Goal: Task Accomplishment & Management: Manage account settings

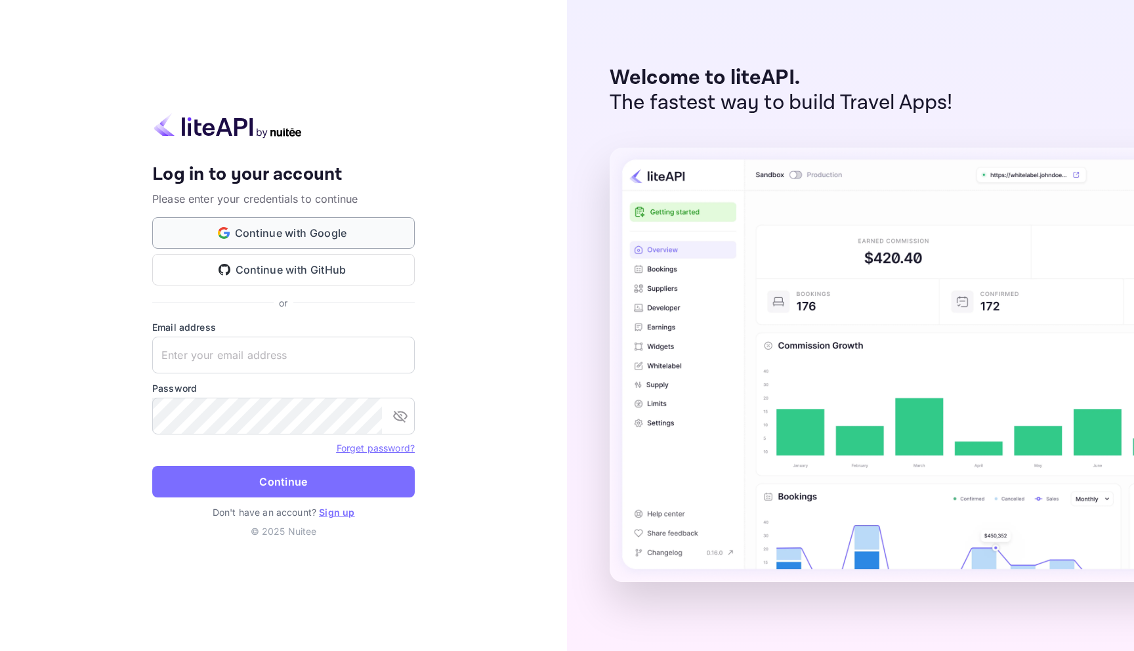
click at [300, 239] on button "Continue with Google" at bounding box center [283, 233] width 263 height 32
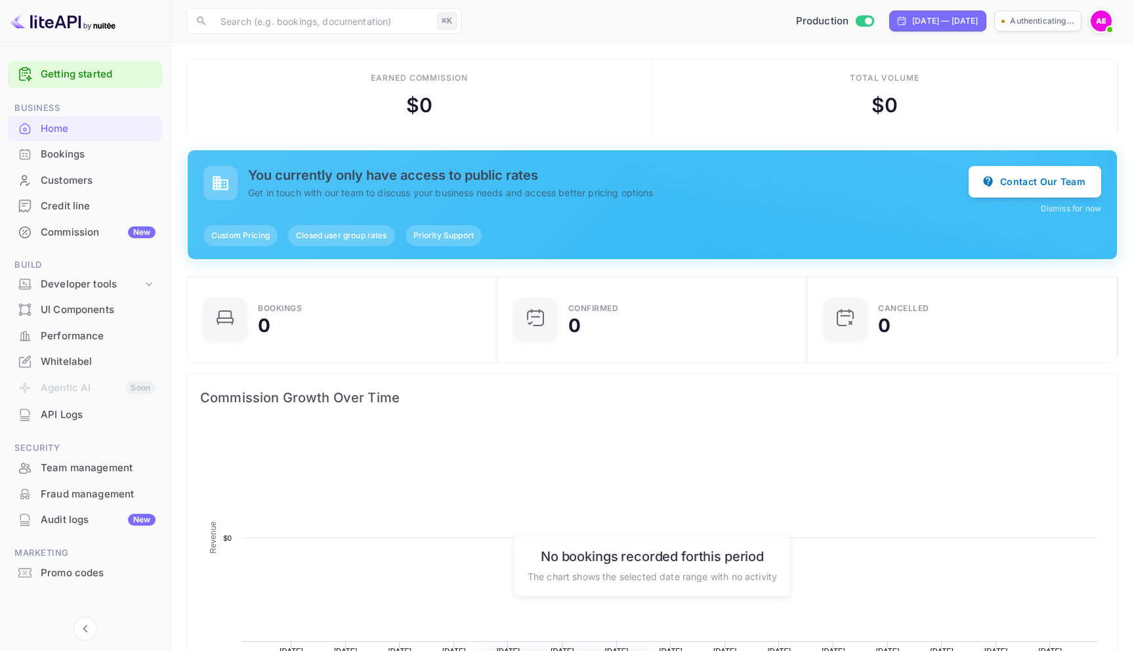
scroll to position [213, 303]
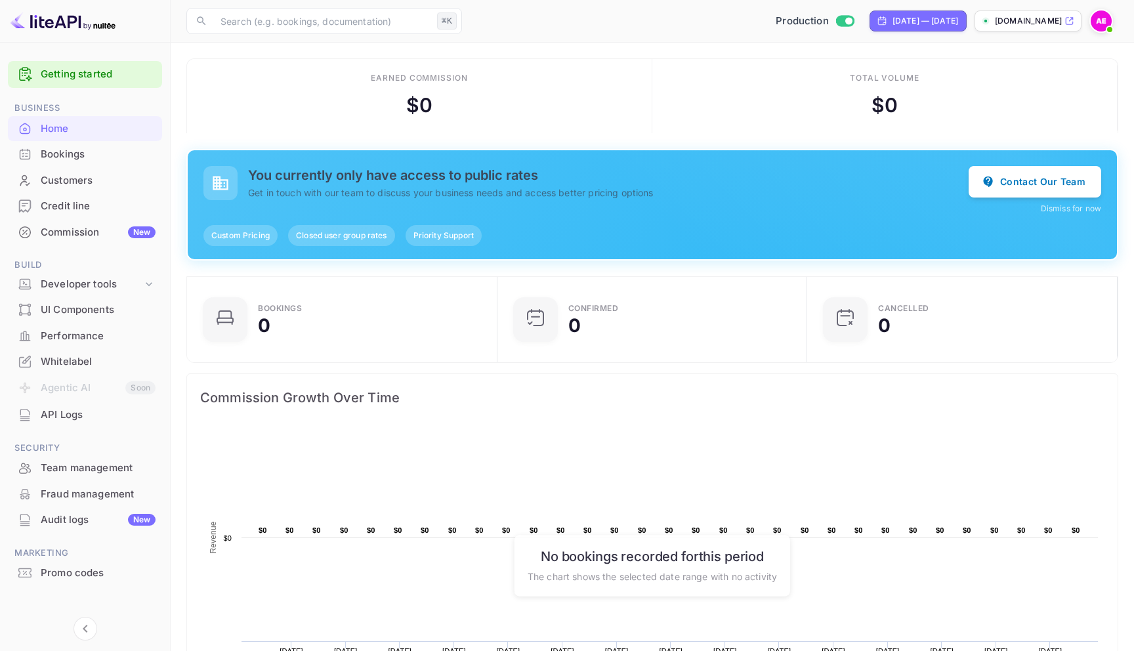
click at [95, 151] on div "Bookings" at bounding box center [98, 154] width 115 height 15
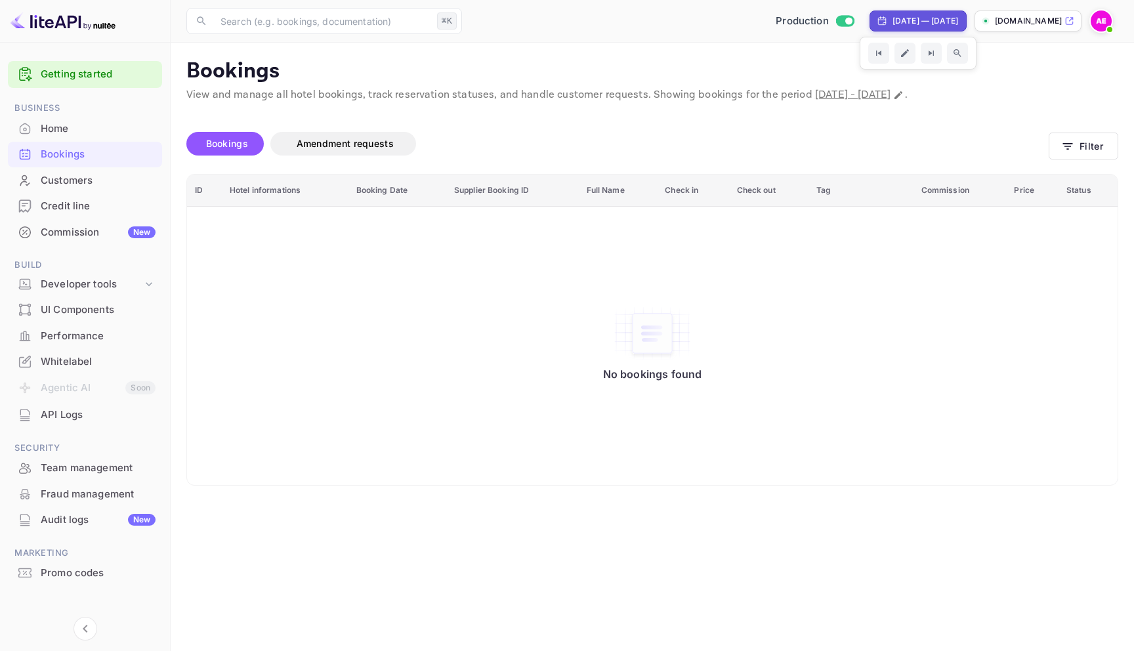
click at [1095, 20] on img at bounding box center [1101, 21] width 21 height 21
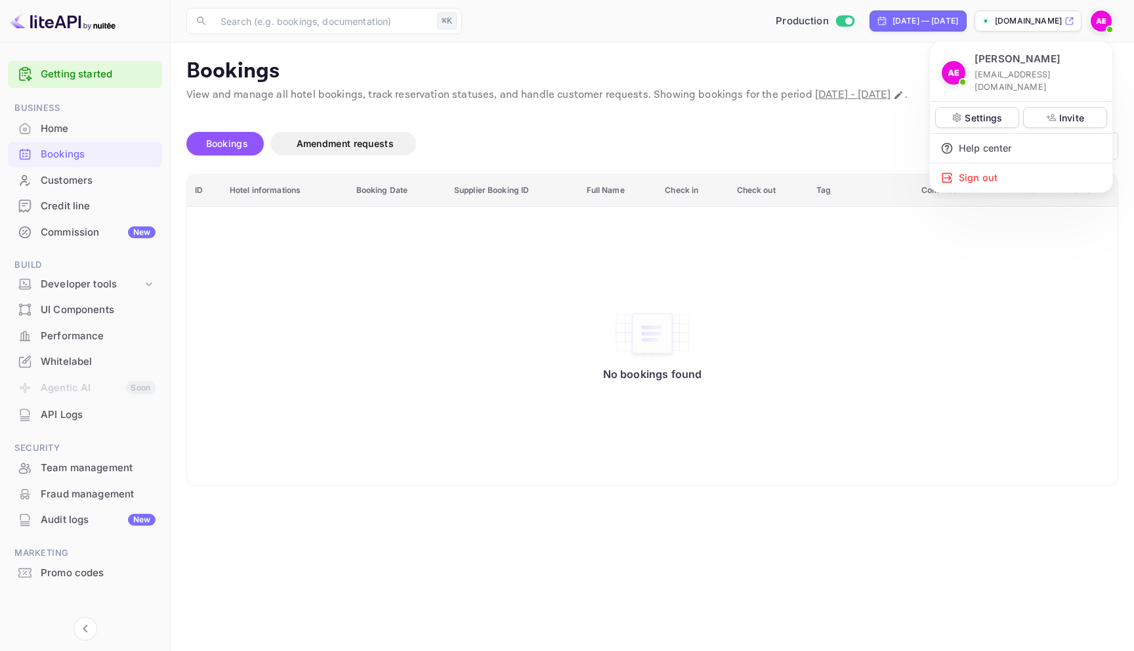
click at [667, 70] on div at bounding box center [567, 325] width 1134 height 651
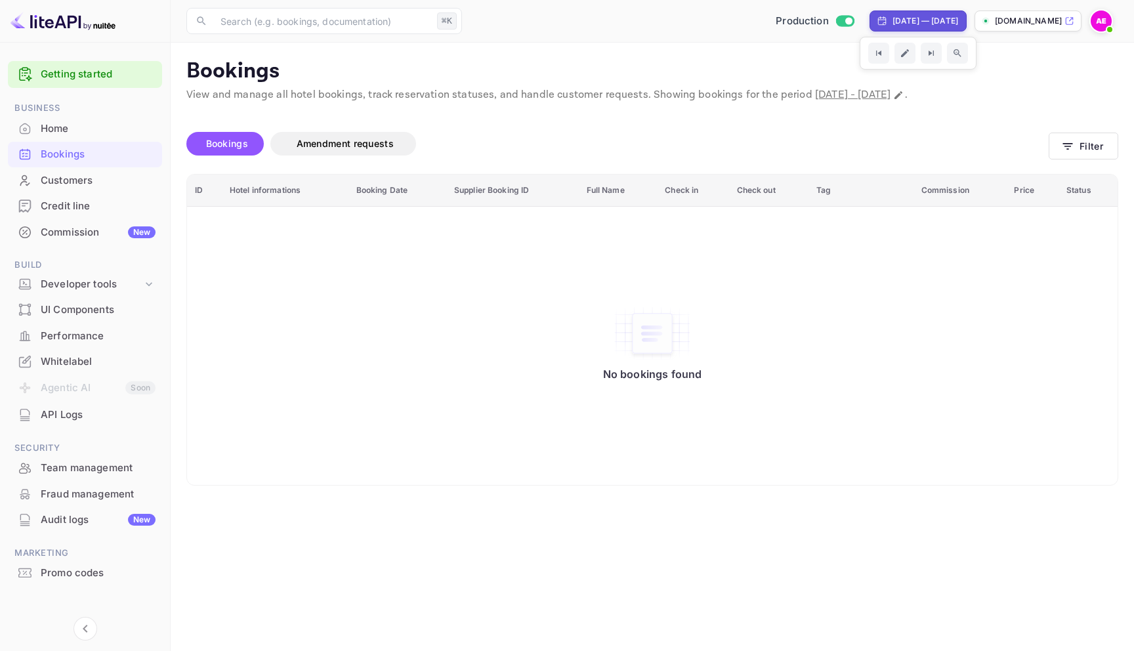
click at [958, 22] on div "[DATE] — [DATE]" at bounding box center [926, 21] width 66 height 12
select select "8"
select select "2025"
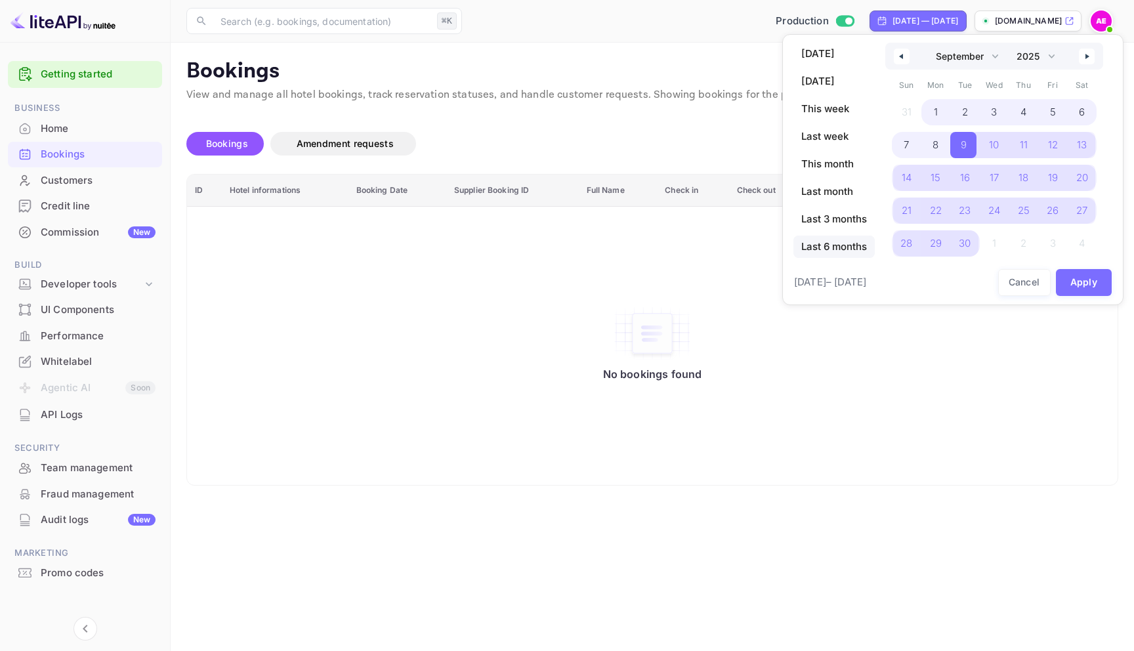
click at [862, 245] on span "Last 6 months" at bounding box center [833, 247] width 81 height 22
select select "3"
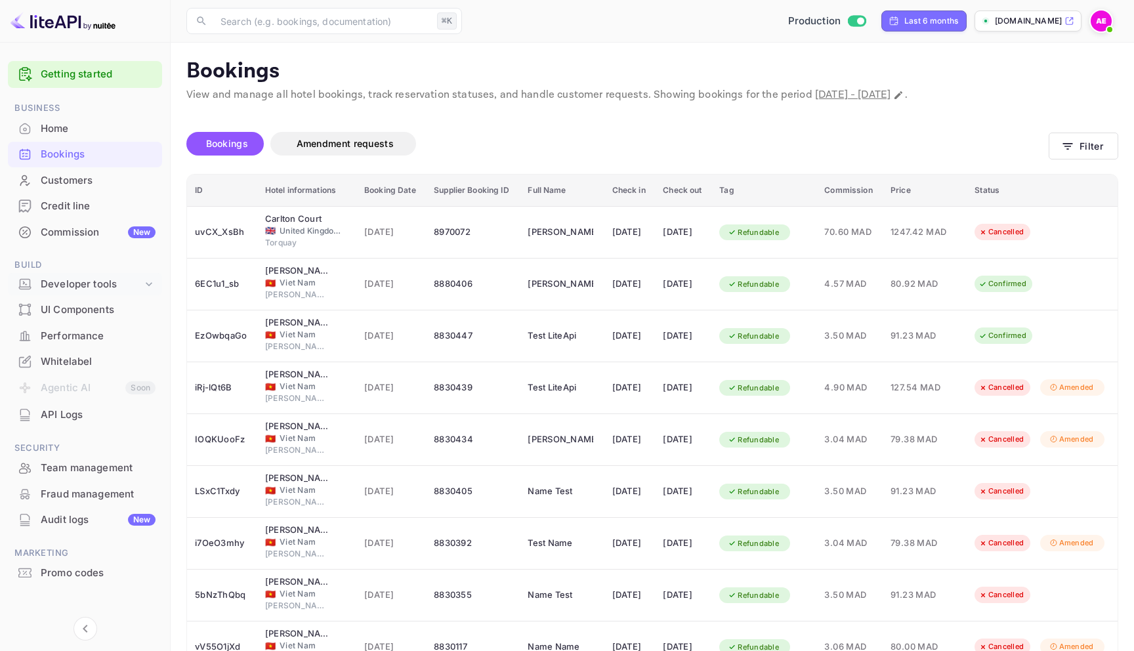
click at [96, 285] on div "Developer tools" at bounding box center [92, 284] width 102 height 15
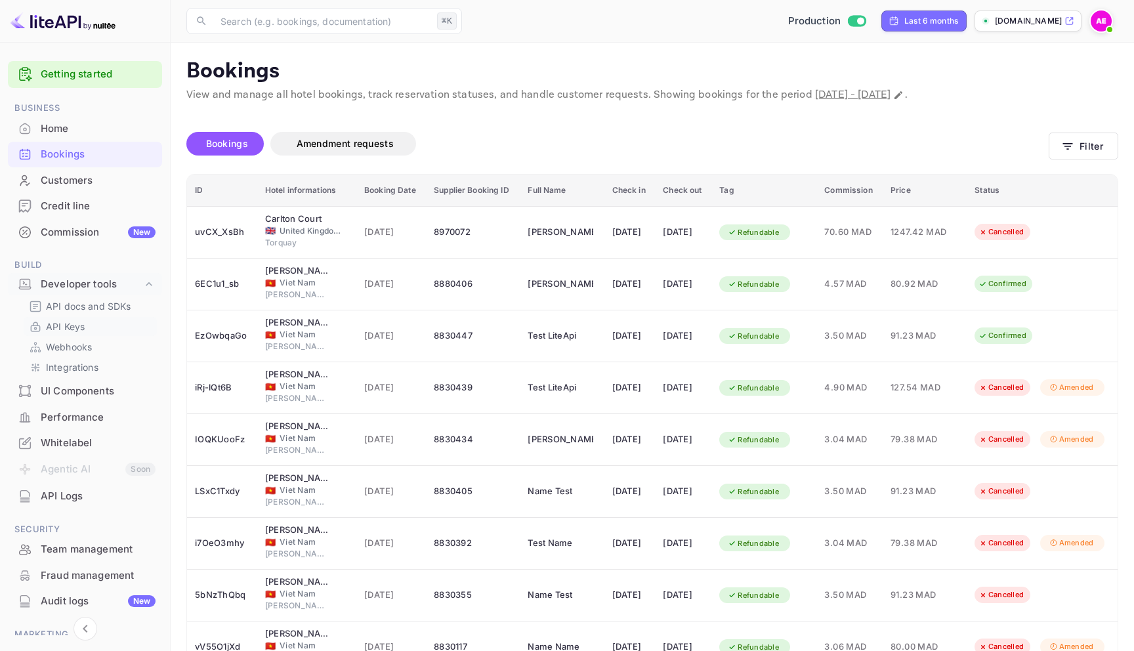
click at [74, 325] on p "API Keys" at bounding box center [65, 327] width 39 height 14
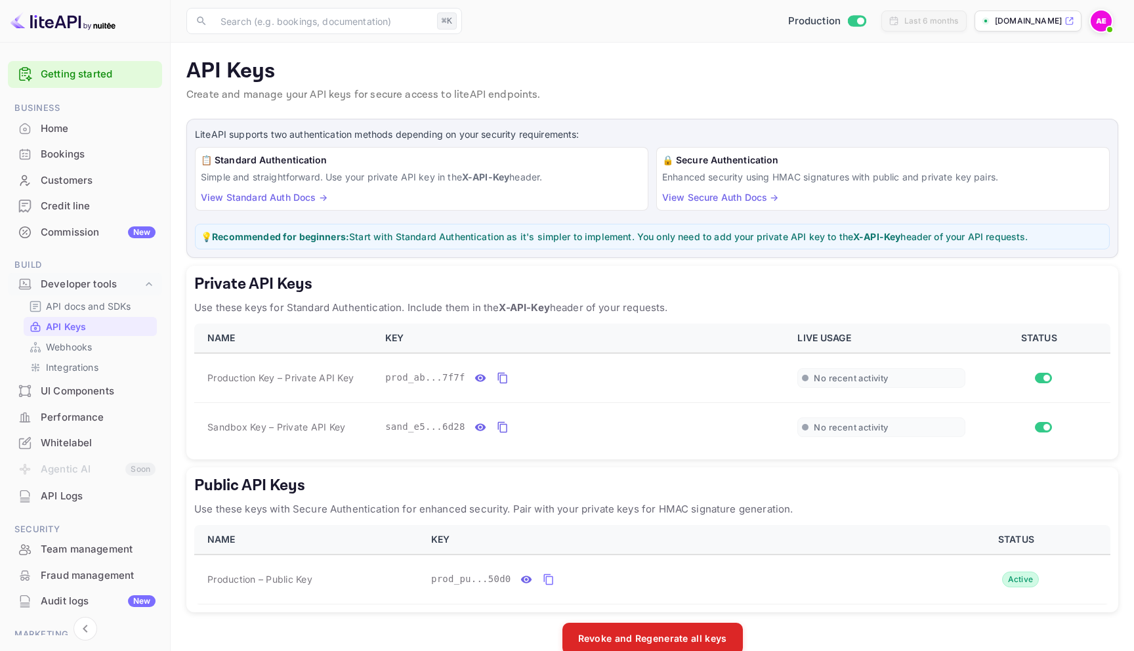
scroll to position [24, 0]
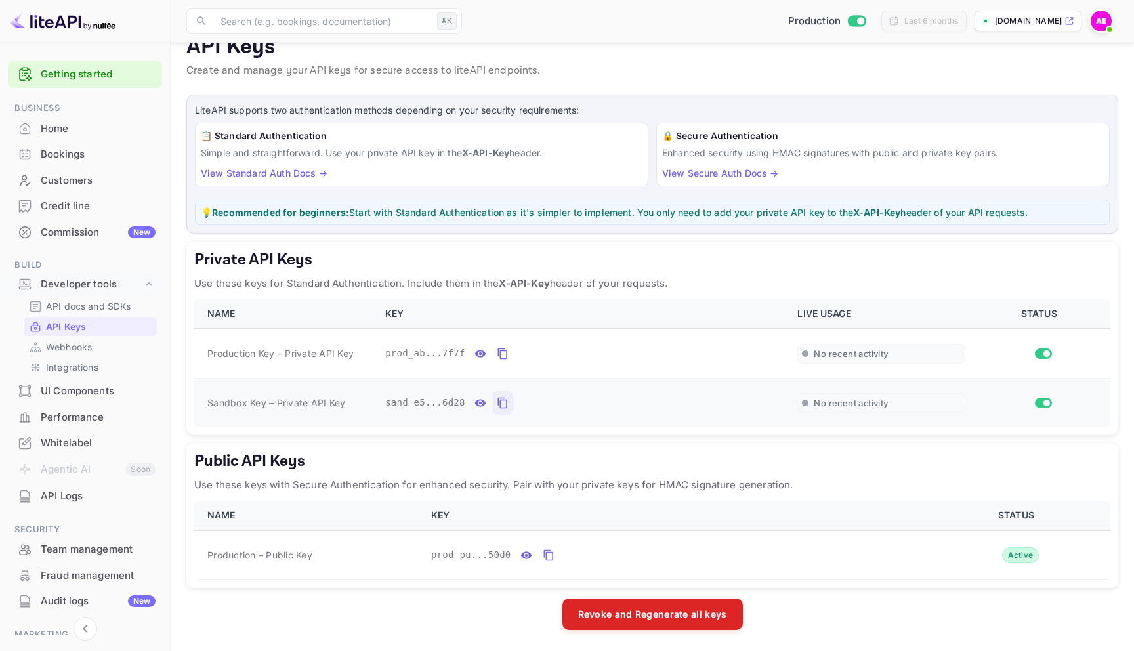
click at [497, 405] on icon "private api keys table" at bounding box center [503, 403] width 12 height 16
